Goal: Information Seeking & Learning: Check status

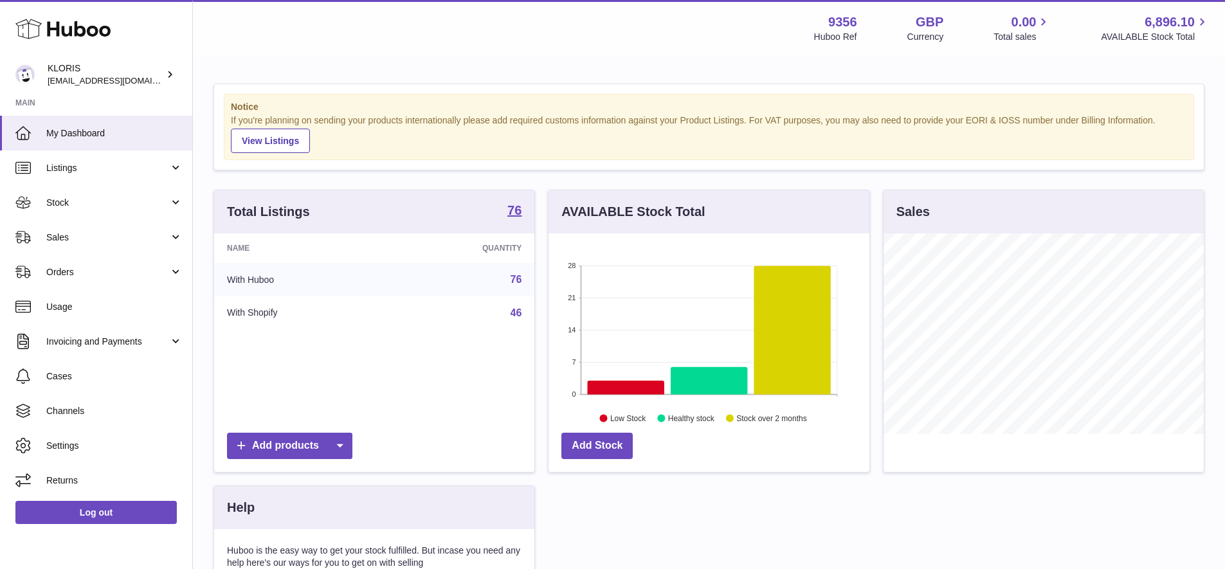
scroll to position [201, 321]
click at [62, 232] on span "Sales" at bounding box center [107, 237] width 123 height 12
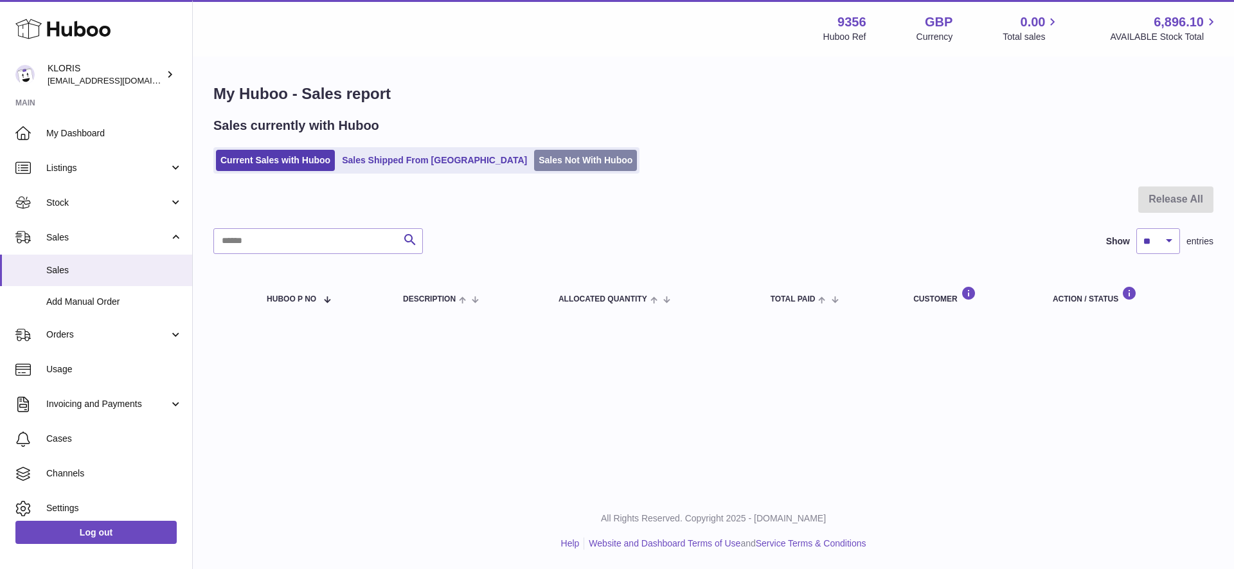
click at [534, 159] on link "Sales Not With Huboo" at bounding box center [585, 160] width 103 height 21
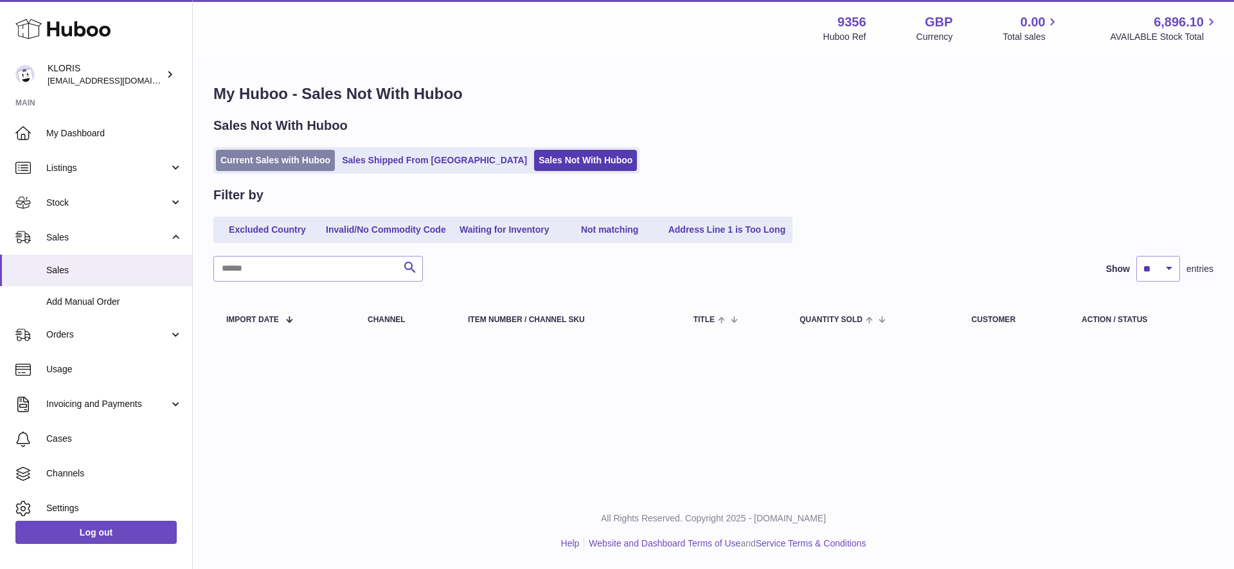
click at [303, 157] on link "Current Sales with Huboo" at bounding box center [275, 160] width 119 height 21
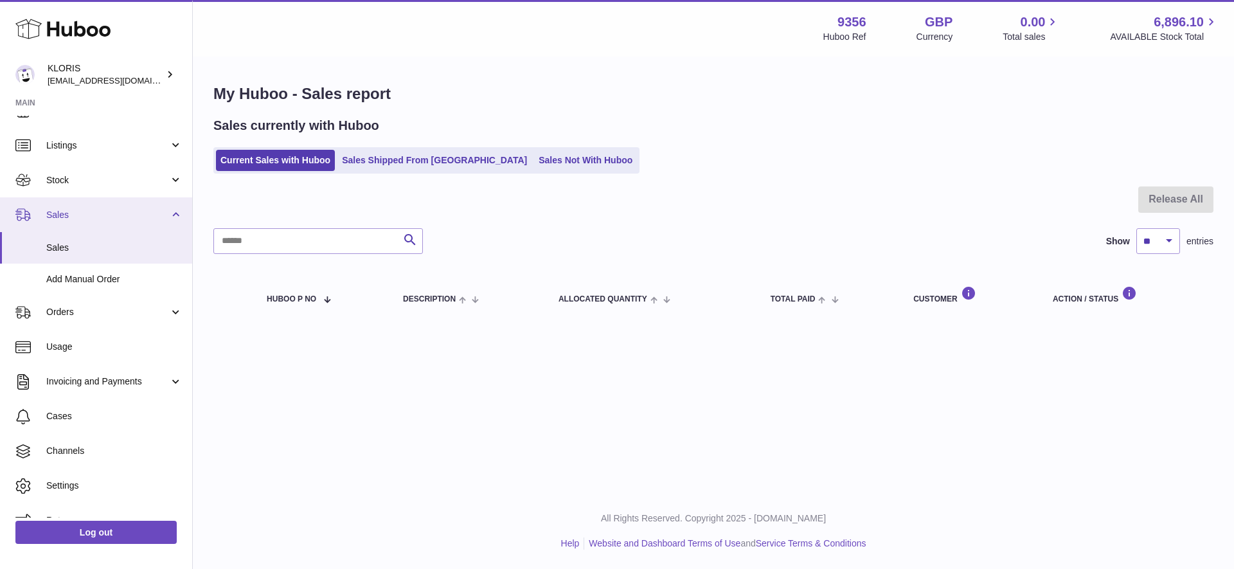
scroll to position [42, 0]
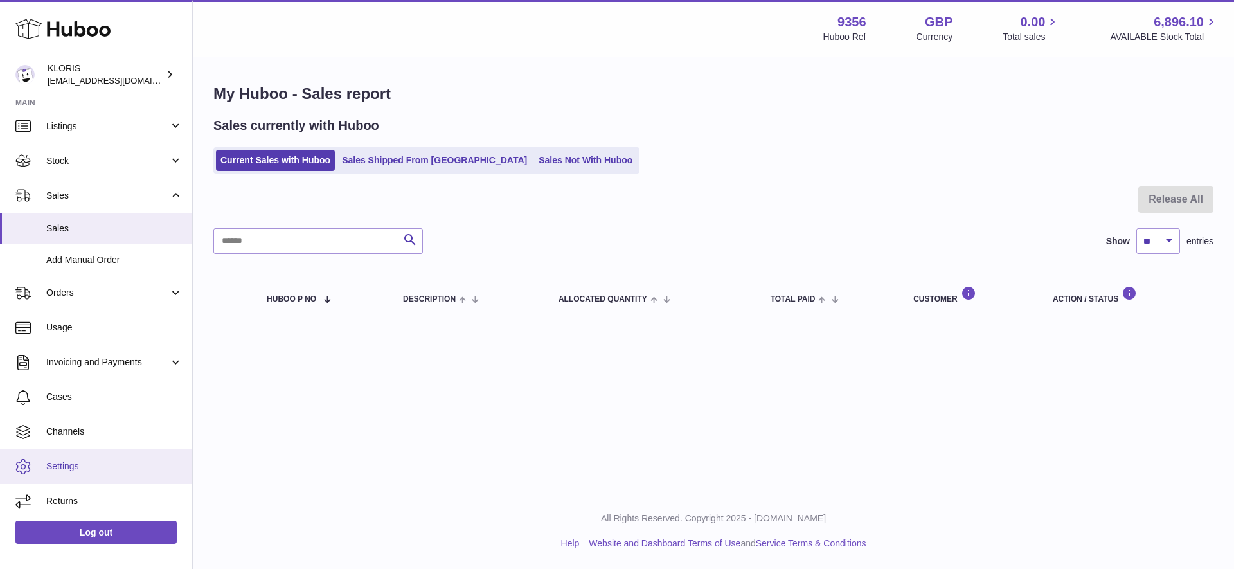
click at [63, 465] on span "Settings" at bounding box center [114, 466] width 136 height 12
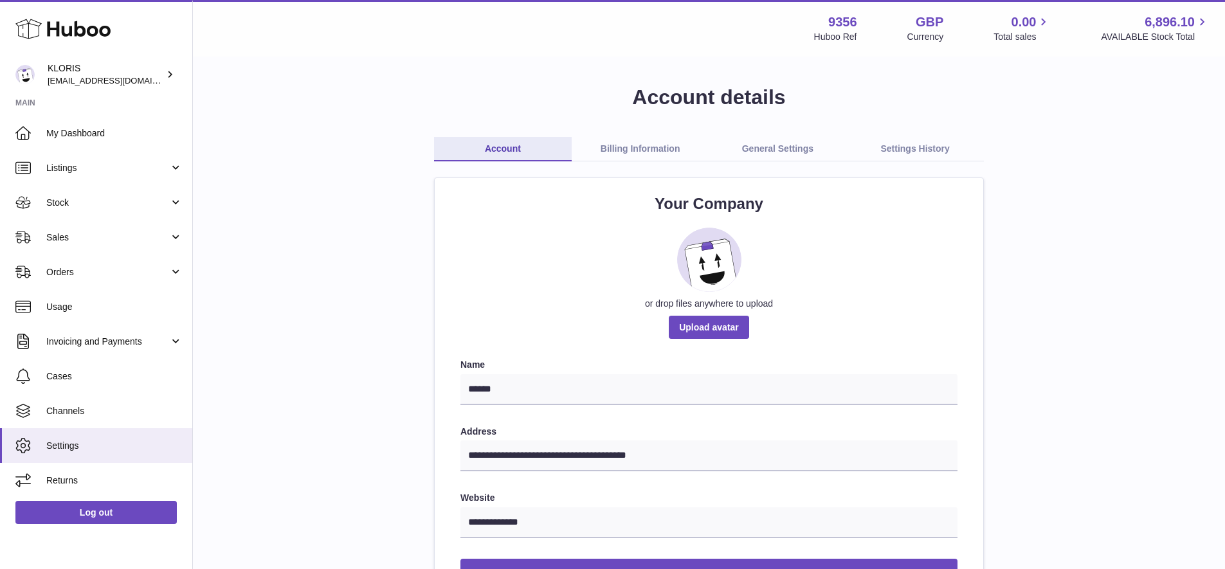
click at [779, 152] on link "General Settings" at bounding box center [778, 149] width 138 height 24
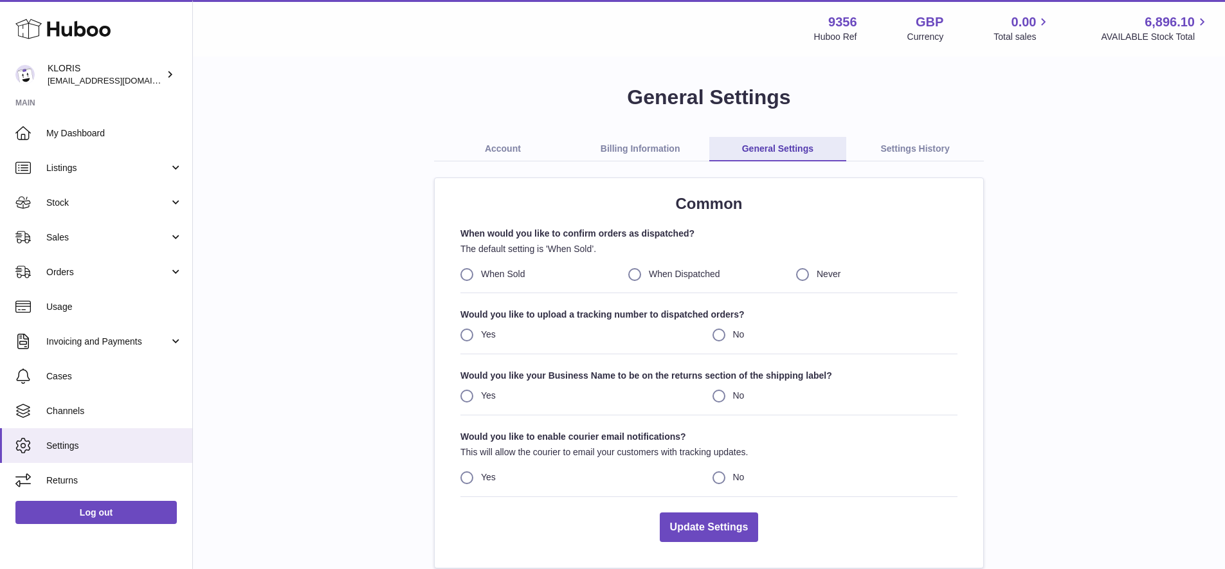
click at [906, 145] on link "Settings History" at bounding box center [915, 149] width 138 height 24
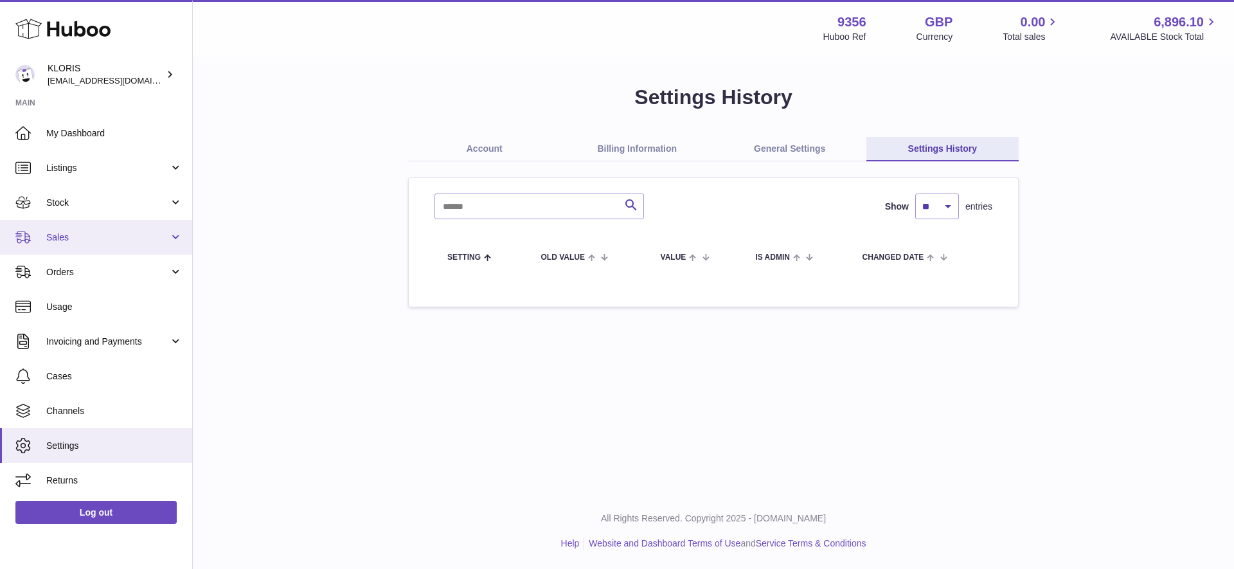
click at [58, 232] on span "Sales" at bounding box center [107, 237] width 123 height 12
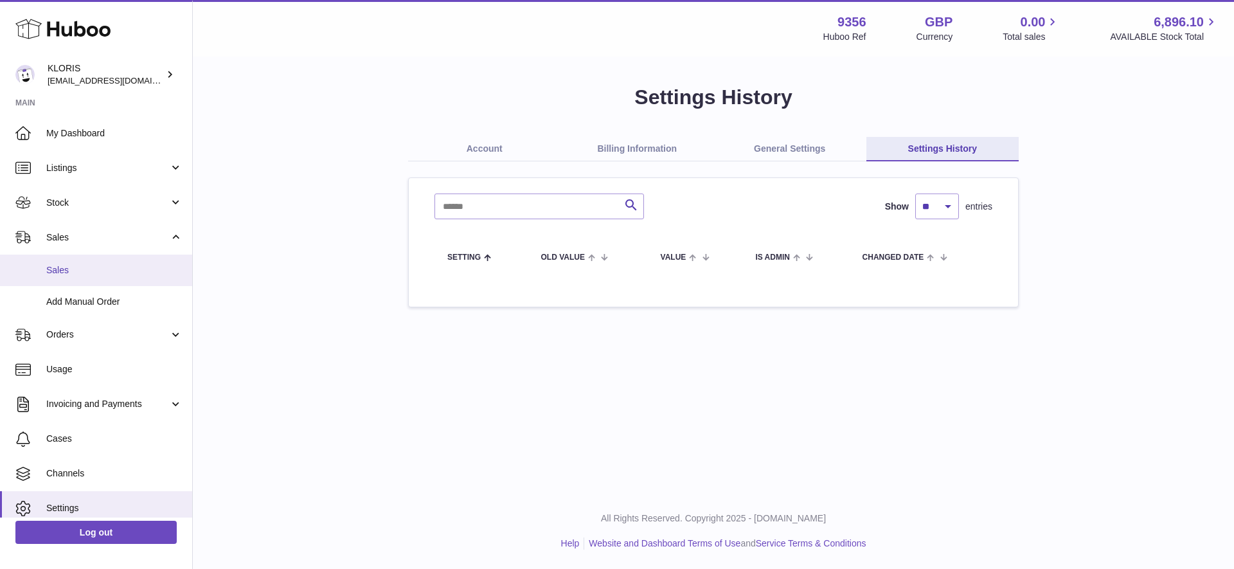
click at [64, 265] on span "Sales" at bounding box center [114, 270] width 136 height 12
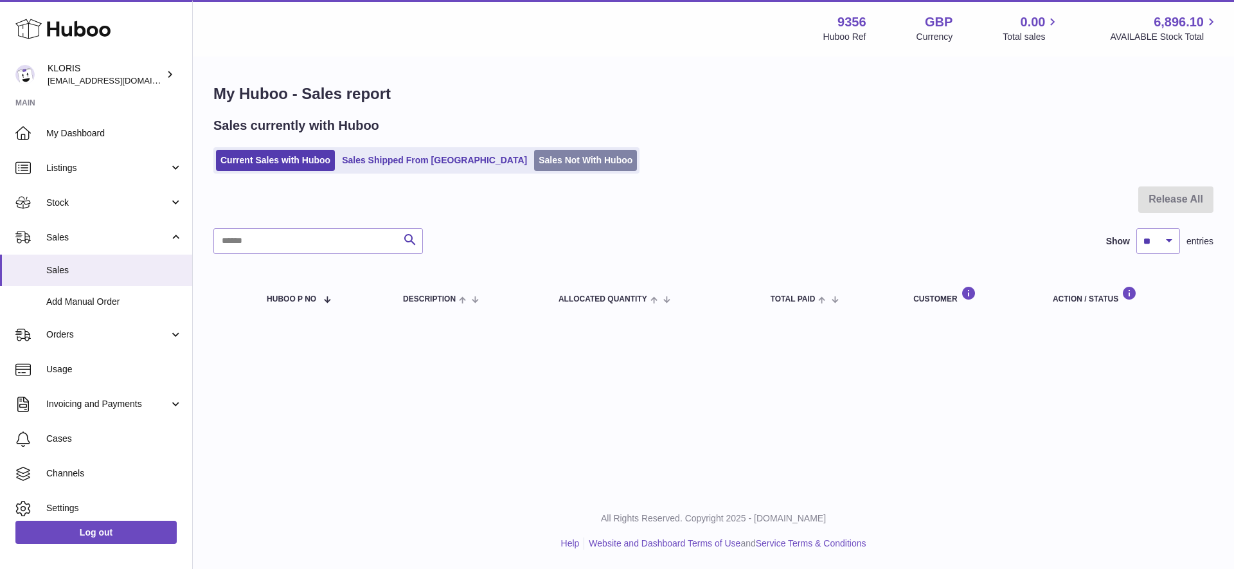
click at [534, 159] on link "Sales Not With Huboo" at bounding box center [585, 160] width 103 height 21
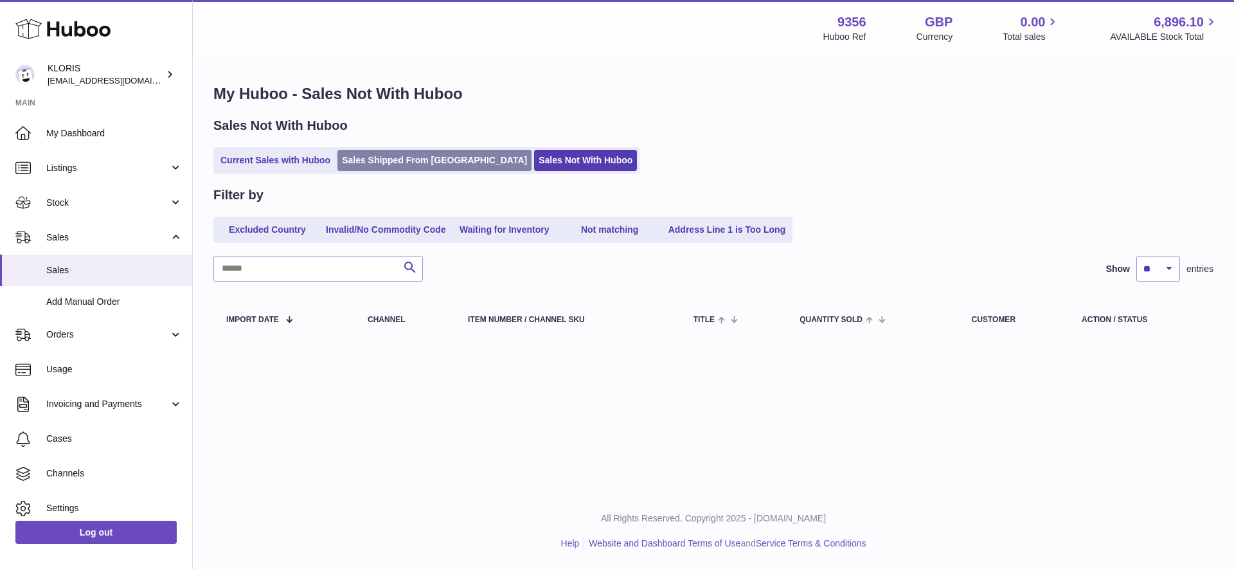
click at [395, 159] on link "Sales Shipped From [GEOGRAPHIC_DATA]" at bounding box center [434, 160] width 194 height 21
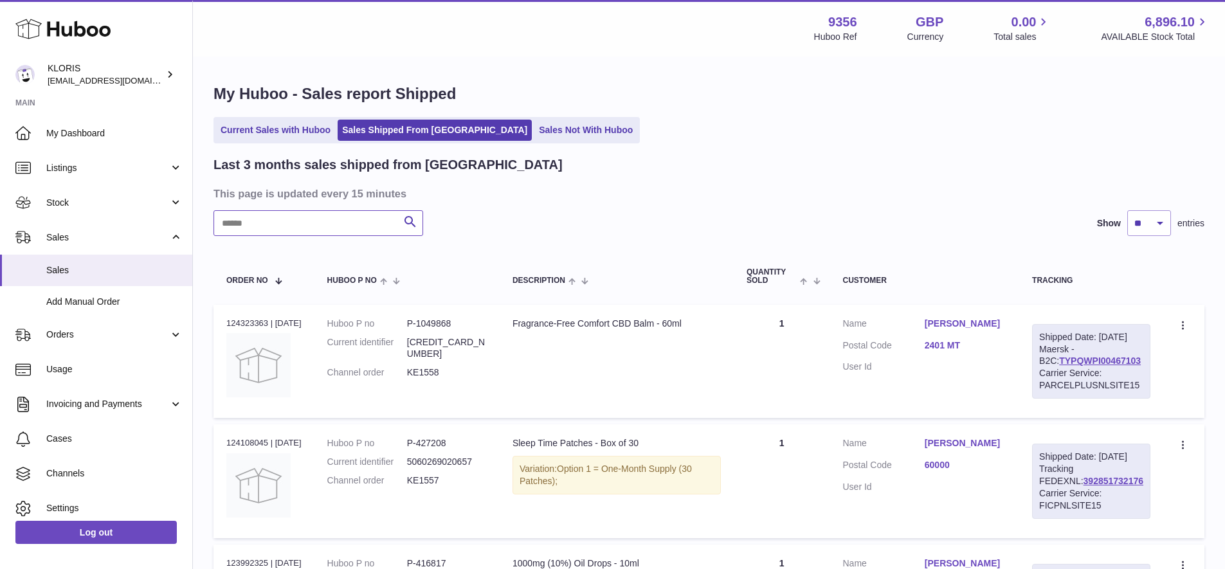
click at [248, 224] on input "text" at bounding box center [318, 223] width 210 height 26
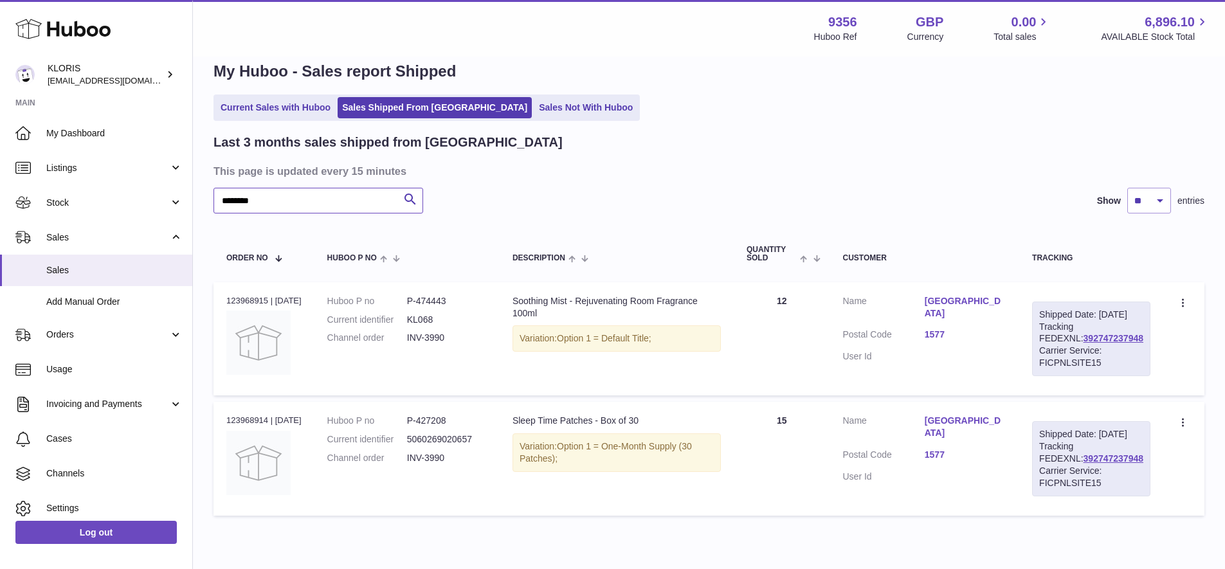
scroll to position [73, 0]
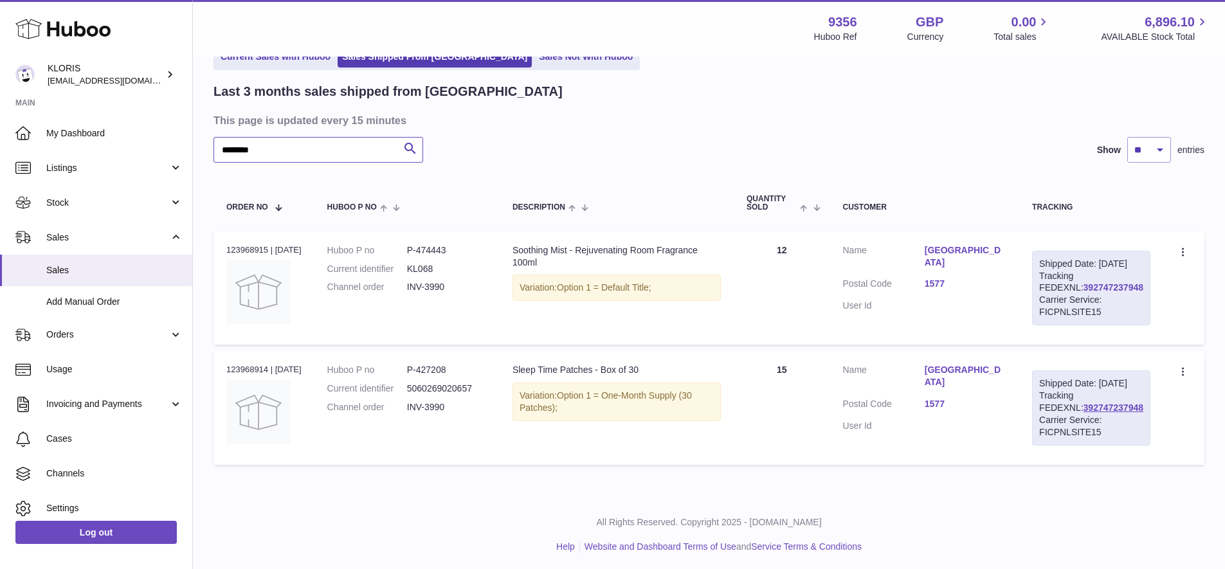
type input "********"
click at [1086, 292] on link "392747237948" at bounding box center [1113, 287] width 60 height 10
click at [972, 246] on link "Nimb Hotel" at bounding box center [965, 256] width 82 height 24
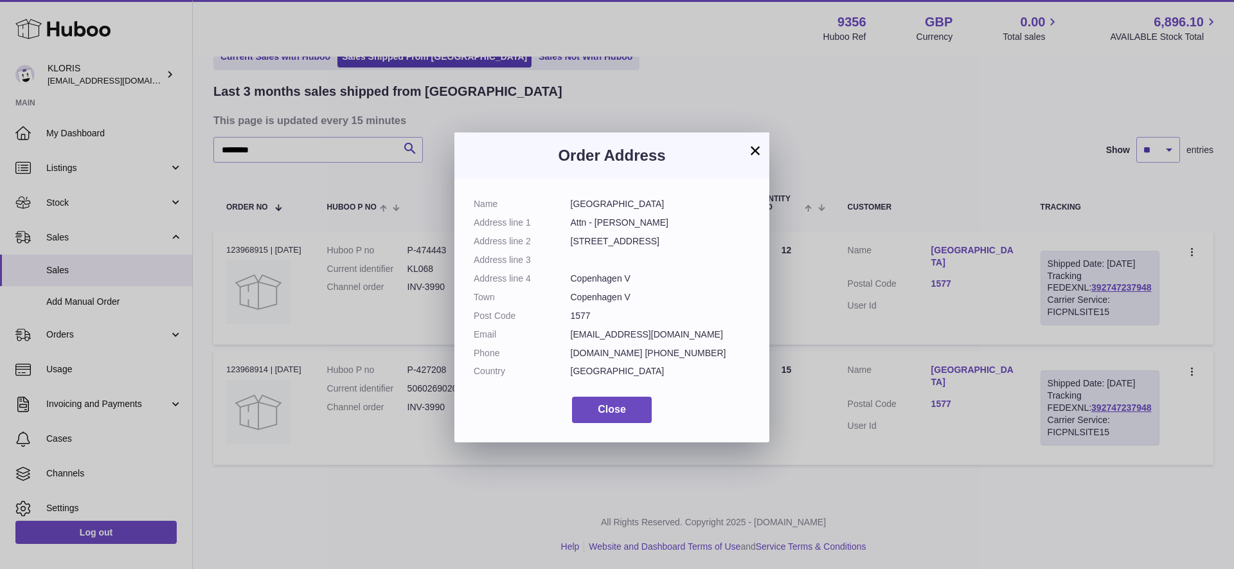
click at [752, 150] on button "×" at bounding box center [755, 150] width 15 height 15
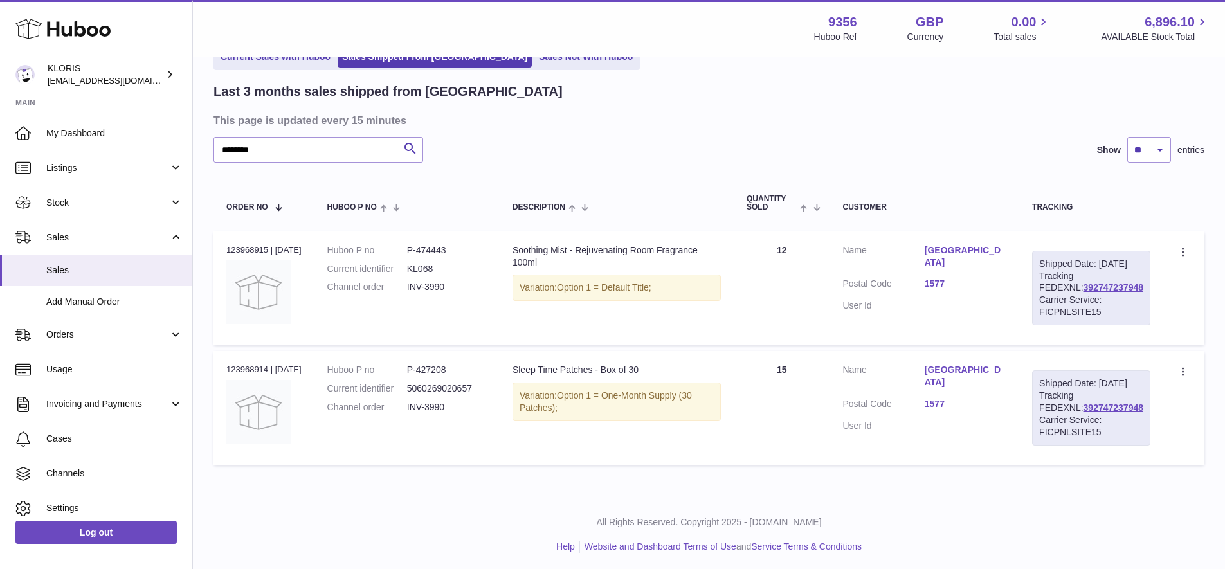
scroll to position [0, 0]
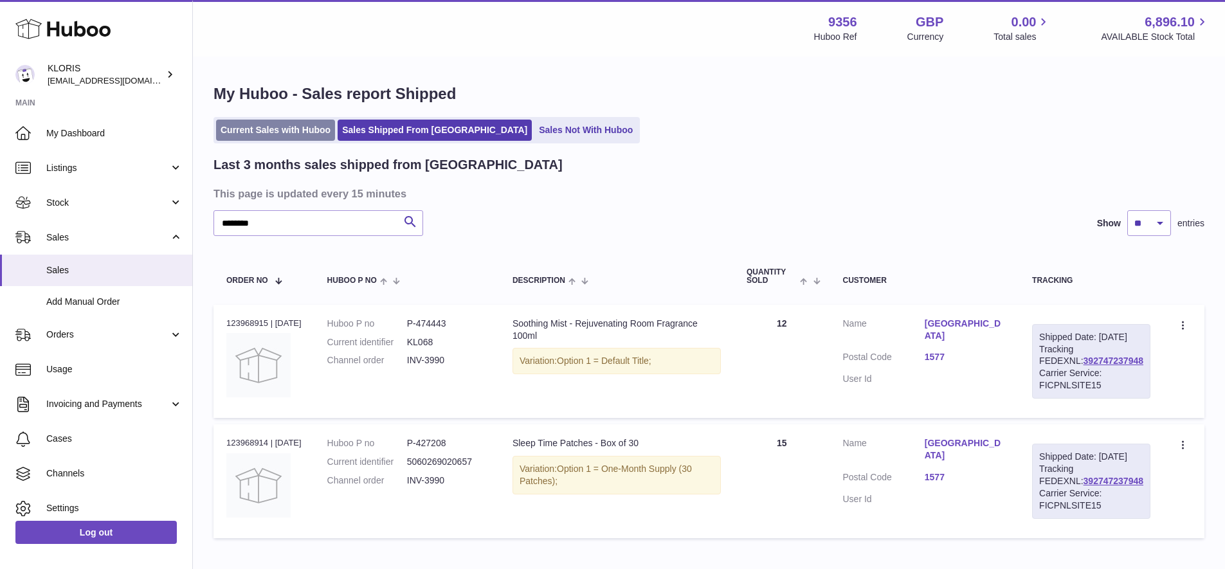
click at [297, 130] on link "Current Sales with Huboo" at bounding box center [275, 130] width 119 height 21
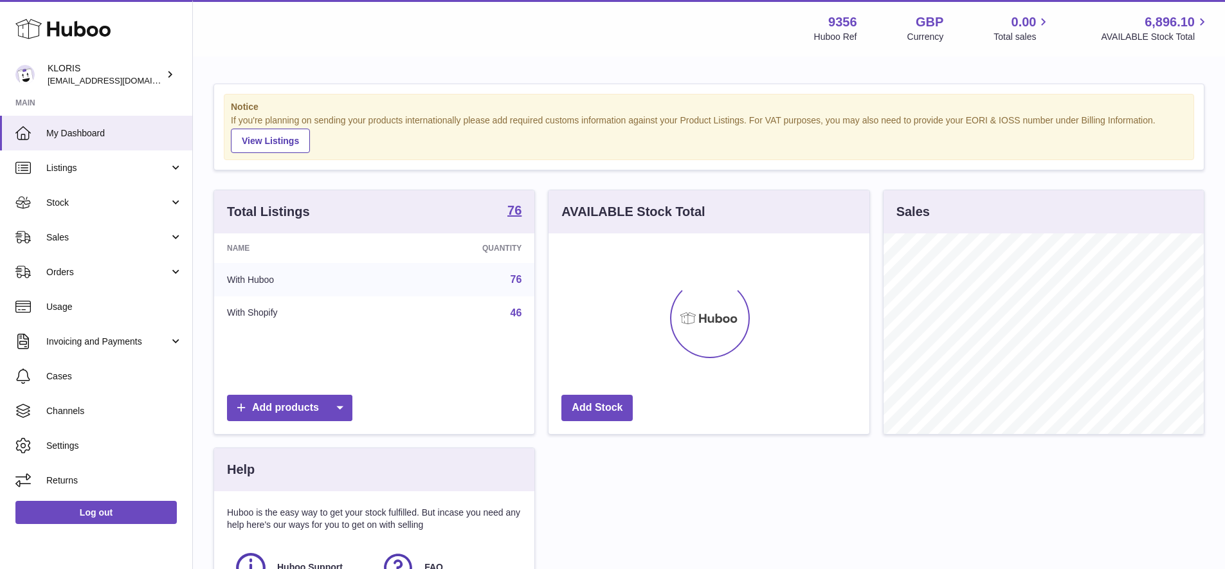
scroll to position [201, 321]
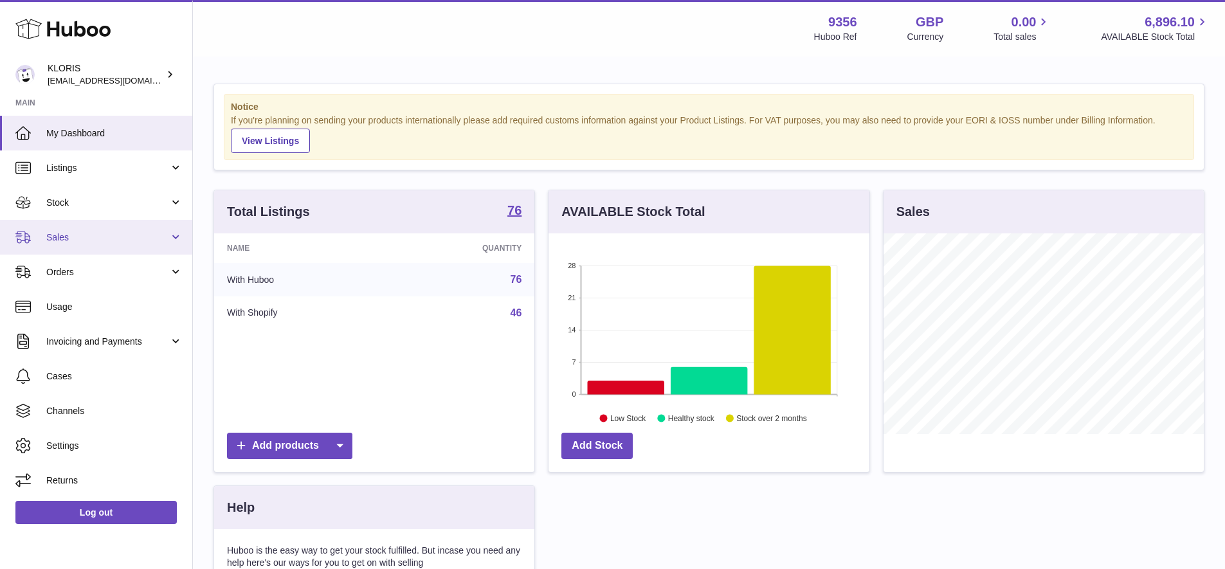
click at [66, 235] on span "Sales" at bounding box center [107, 237] width 123 height 12
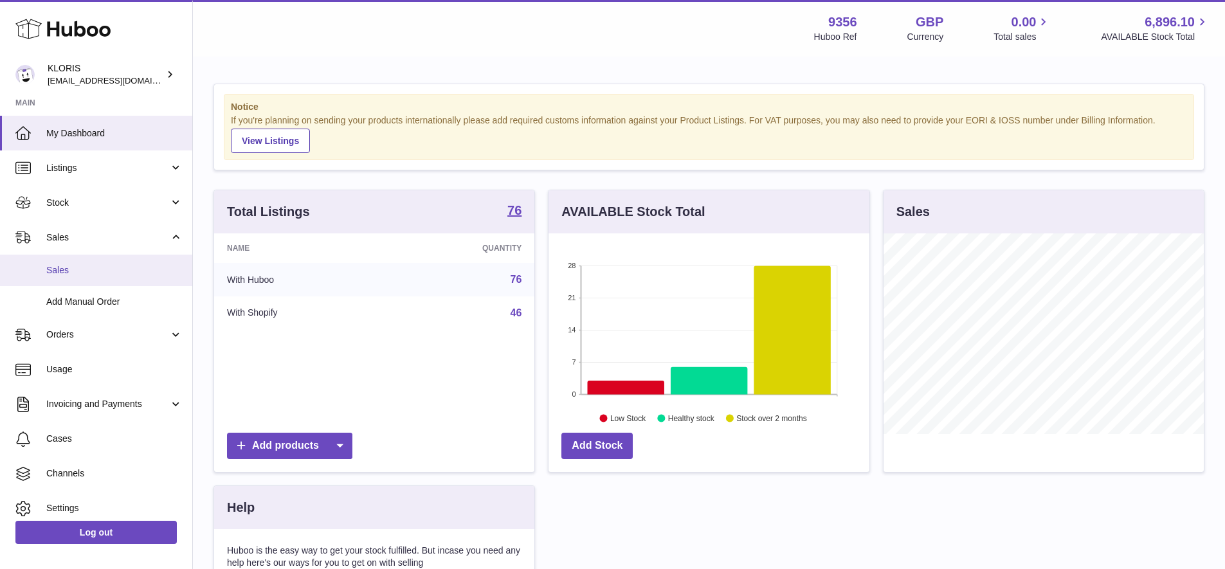
click at [73, 269] on span "Sales" at bounding box center [114, 270] width 136 height 12
